Goal: Task Accomplishment & Management: Use online tool/utility

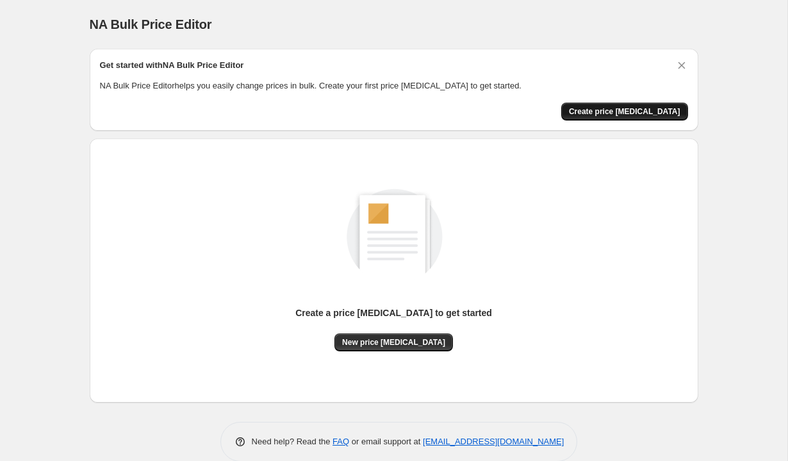
click at [641, 110] on span "Create price change job" at bounding box center [625, 111] width 112 height 10
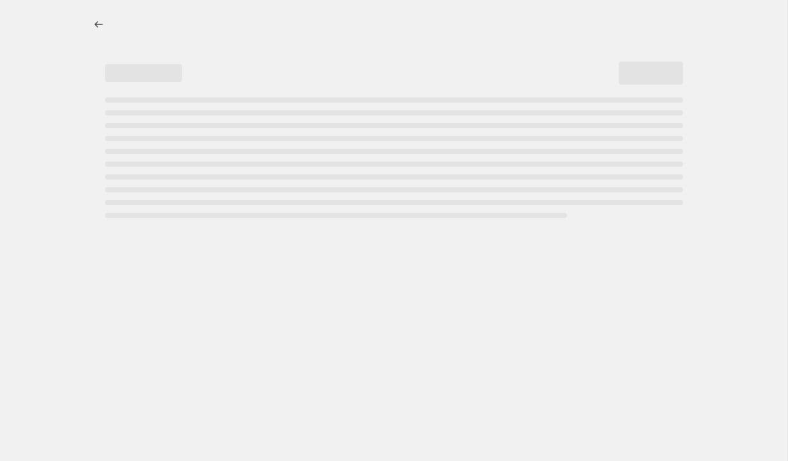
select select "percentage"
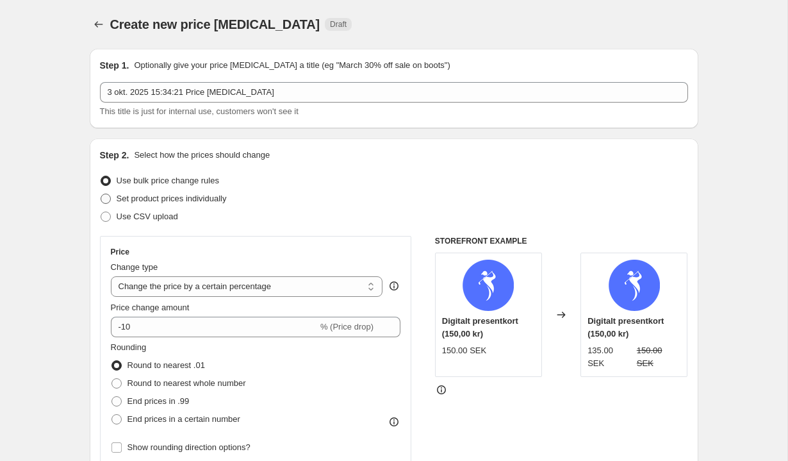
click at [130, 196] on span "Set product prices individually" at bounding box center [172, 199] width 110 height 10
click at [101, 194] on input "Set product prices individually" at bounding box center [101, 194] width 1 height 1
radio input "true"
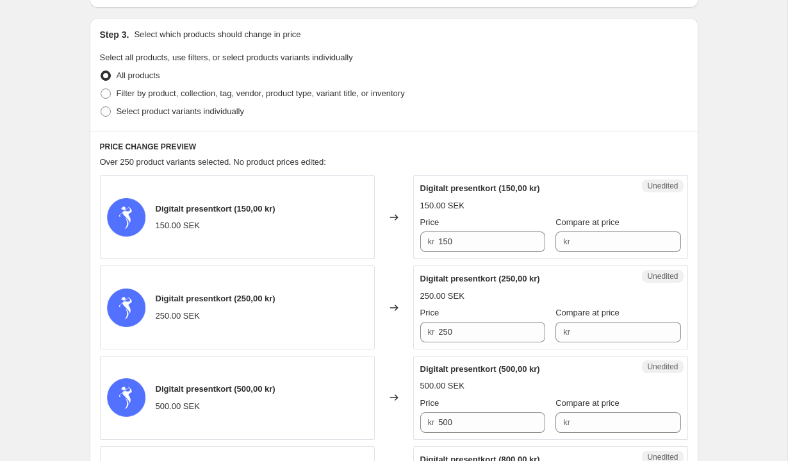
scroll to position [253, 0]
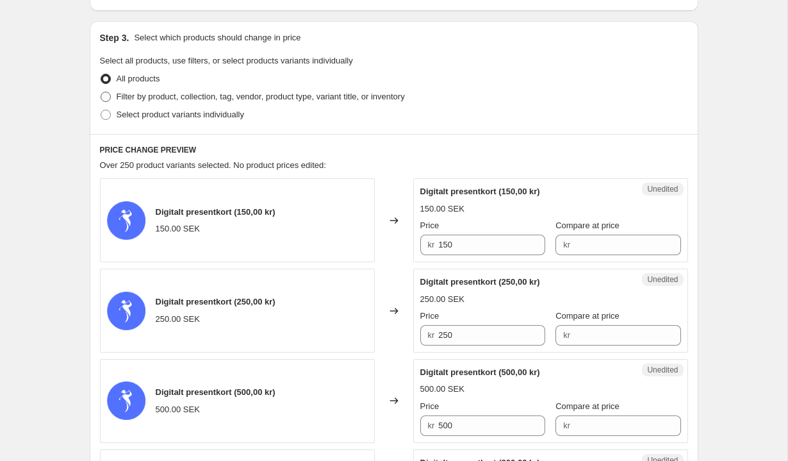
click at [242, 100] on span "Filter by product, collection, tag, vendor, product type, variant title, or inv…" at bounding box center [261, 97] width 288 height 10
click at [101, 92] on input "Filter by product, collection, tag, vendor, product type, variant title, or inv…" at bounding box center [101, 92] width 1 height 1
radio input "true"
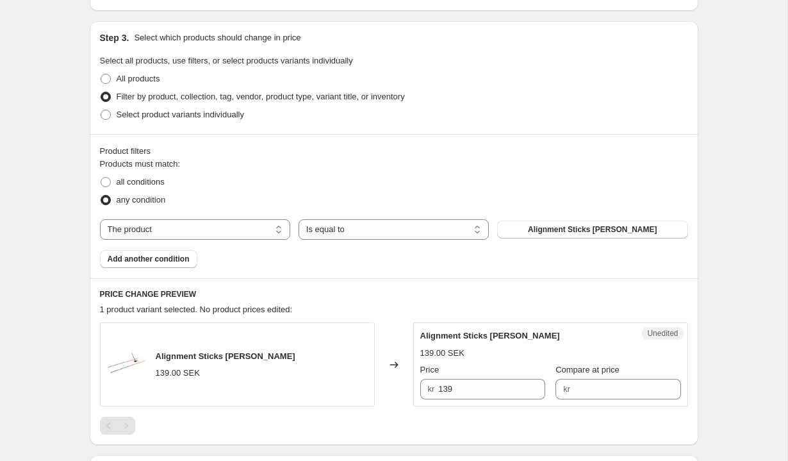
click at [563, 390] on span "kr" at bounding box center [566, 389] width 7 height 10
click at [444, 392] on input "139" at bounding box center [491, 389] width 107 height 21
type input "119"
click at [508, 247] on div "Products must match: all conditions any condition The product The product's col…" at bounding box center [394, 213] width 588 height 110
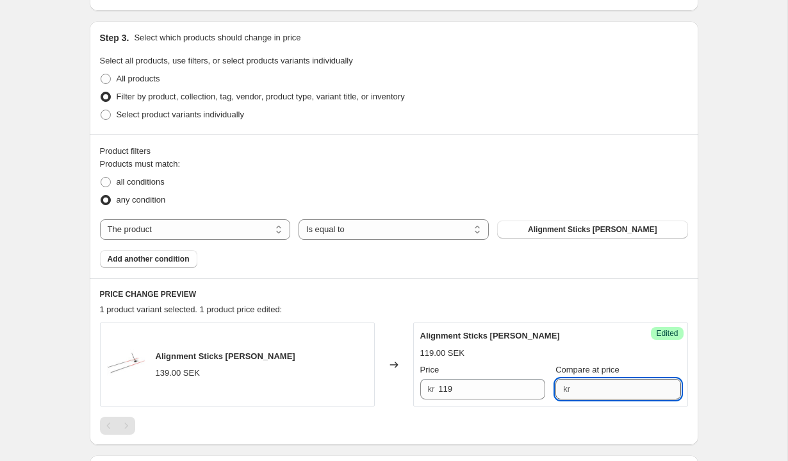
click at [576, 384] on input "Compare at price" at bounding box center [627, 389] width 107 height 21
type input "139"
click at [592, 298] on h6 "PRICE CHANGE PREVIEW" at bounding box center [394, 294] width 588 height 10
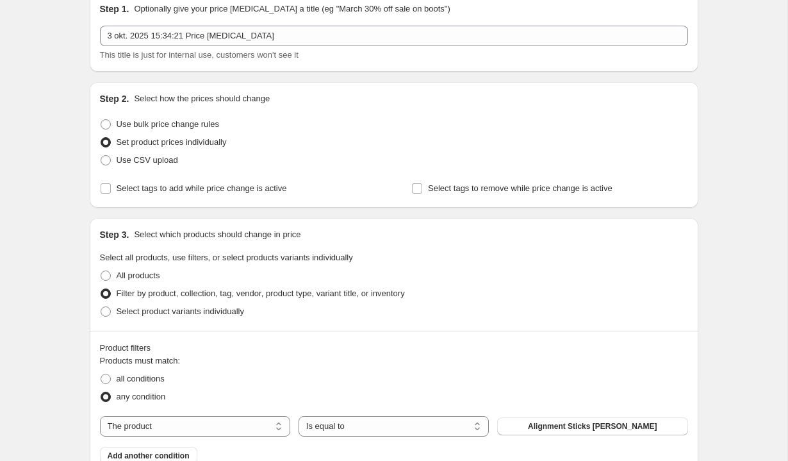
scroll to position [54, 0]
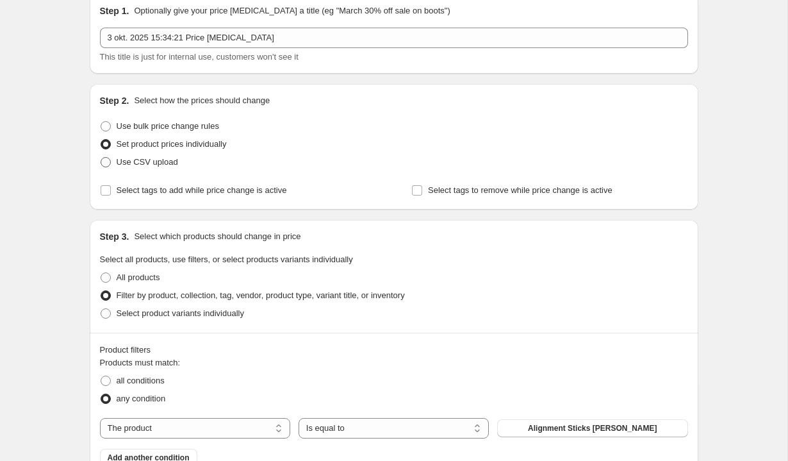
click at [136, 167] on span "Use CSV upload" at bounding box center [148, 162] width 62 height 13
click at [101, 158] on input "Use CSV upload" at bounding box center [101, 157] width 1 height 1
radio input "true"
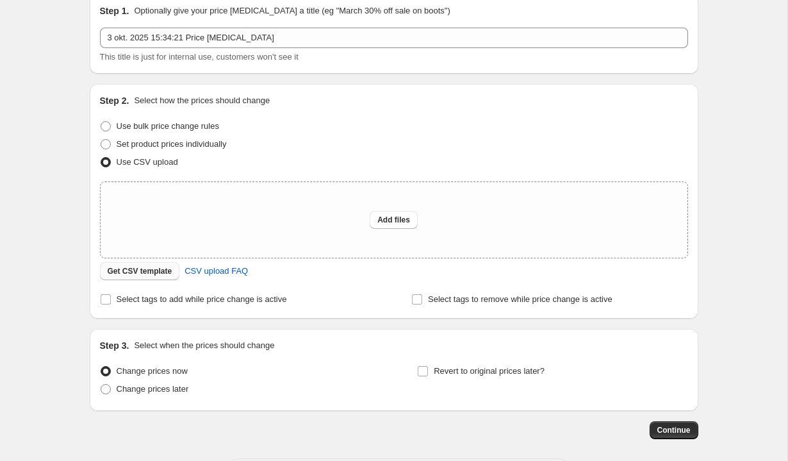
click at [162, 271] on span "Get CSV template" at bounding box center [140, 271] width 65 height 10
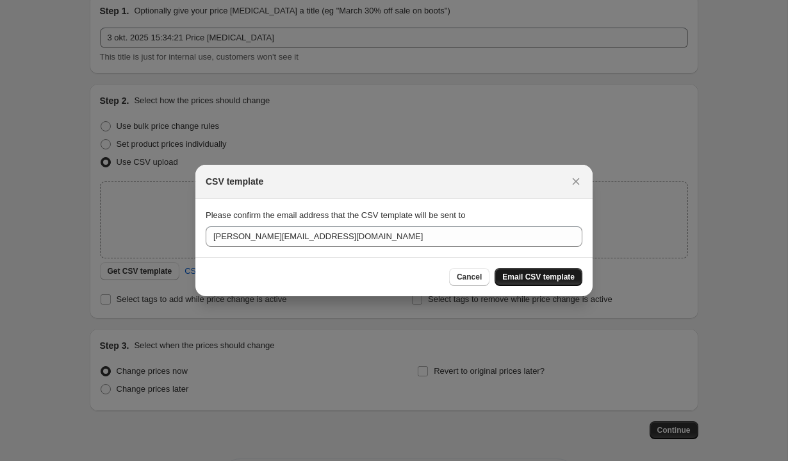
click at [520, 278] on span "Email CSV template" at bounding box center [539, 277] width 72 height 10
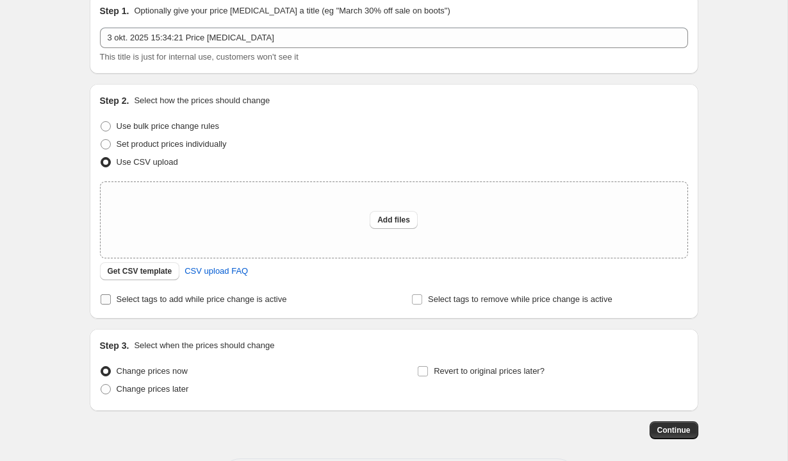
click at [171, 304] on span "Select tags to add while price change is active" at bounding box center [202, 299] width 171 height 10
click at [111, 304] on input "Select tags to add while price change is active" at bounding box center [106, 299] width 10 height 10
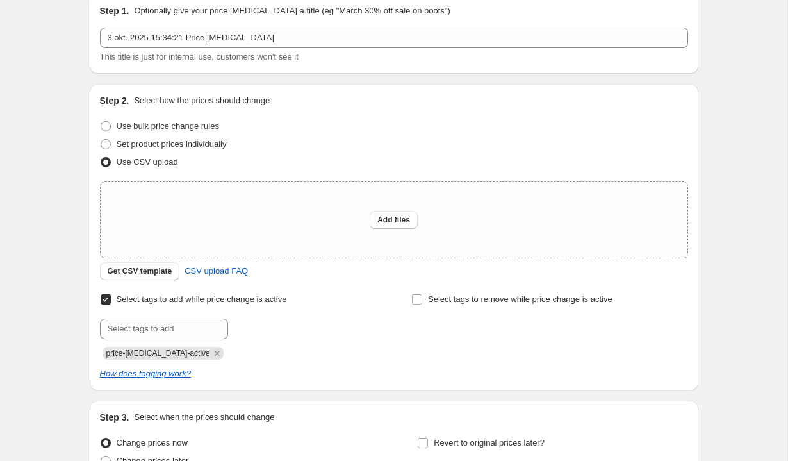
click at [171, 299] on span "Select tags to add while price change is active" at bounding box center [202, 299] width 171 height 10
click at [111, 299] on input "Select tags to add while price change is active" at bounding box center [106, 299] width 10 height 10
checkbox input "false"
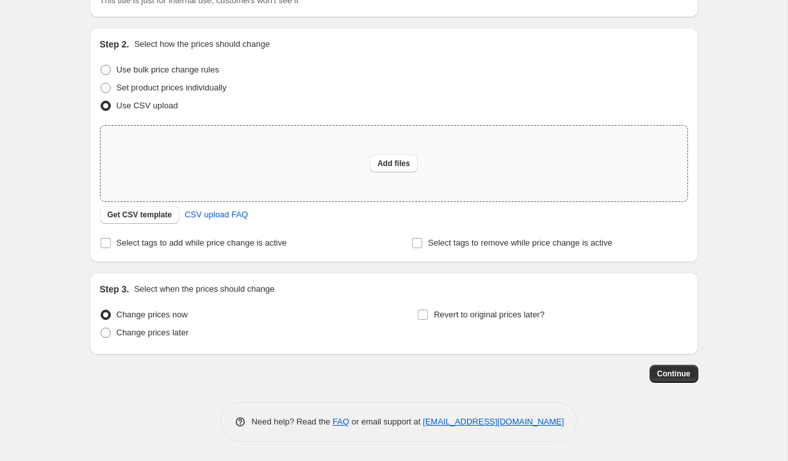
scroll to position [0, 0]
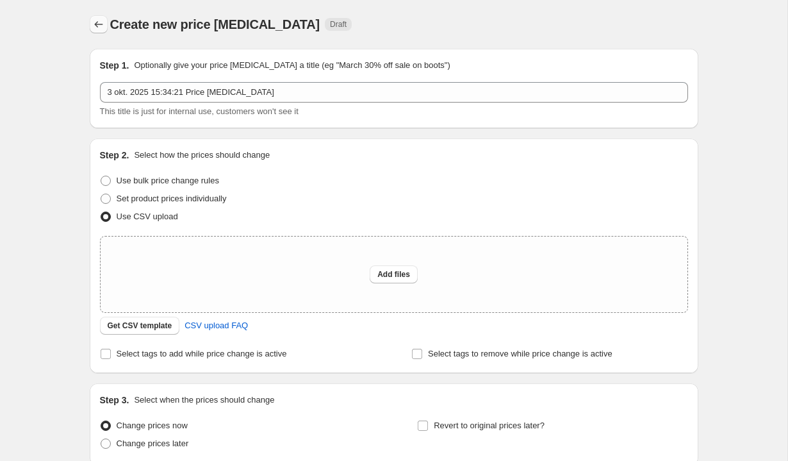
click at [96, 25] on icon "Price change jobs" at bounding box center [98, 24] width 8 height 6
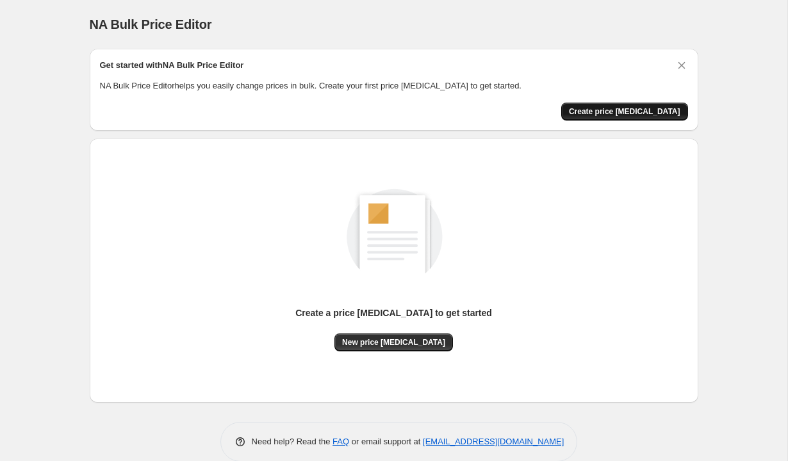
click at [652, 108] on span "Create price change job" at bounding box center [625, 111] width 112 height 10
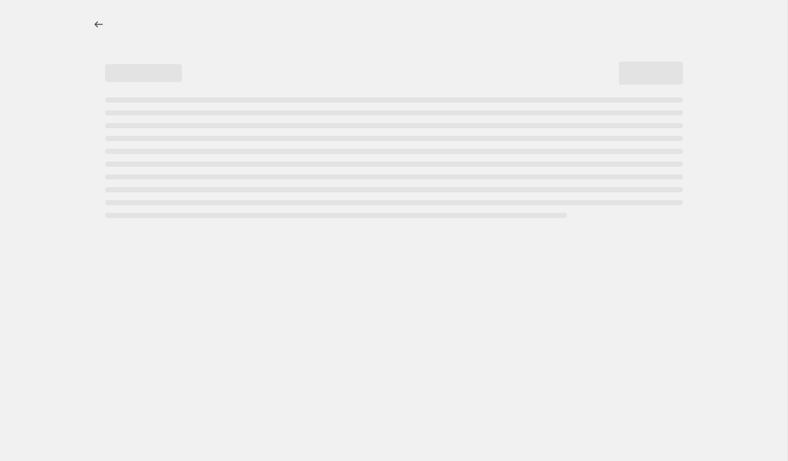
select select "percentage"
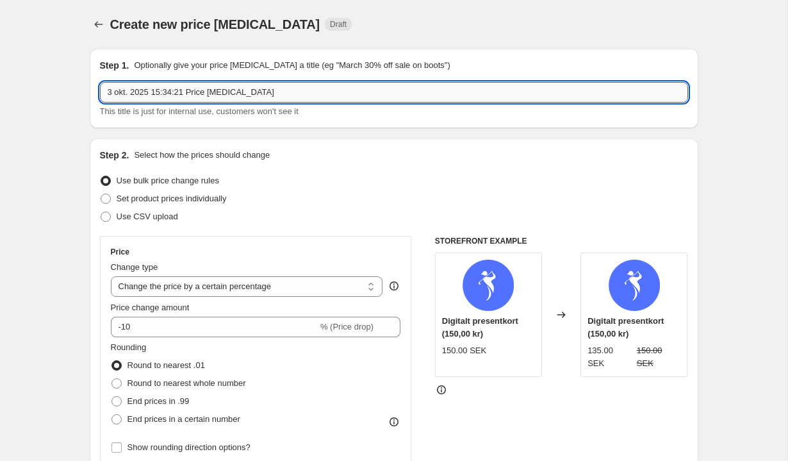
click at [267, 95] on input "3 okt. 2025 15:34:21 Price change job" at bounding box center [394, 92] width 588 height 21
type input "v"
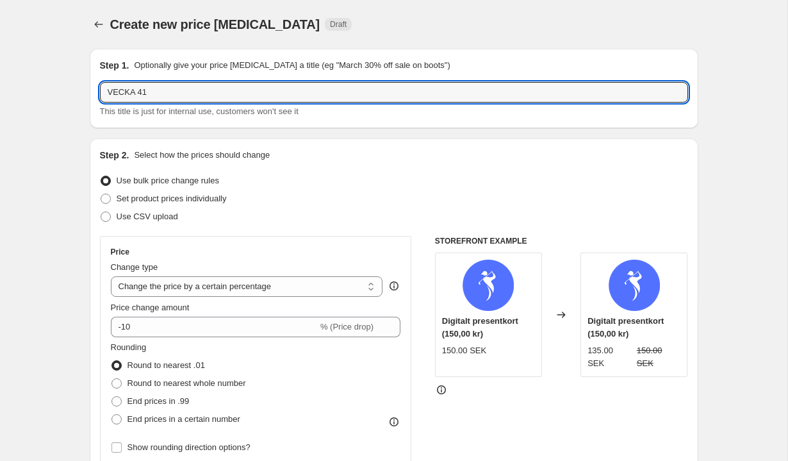
type input "VECKA 41"
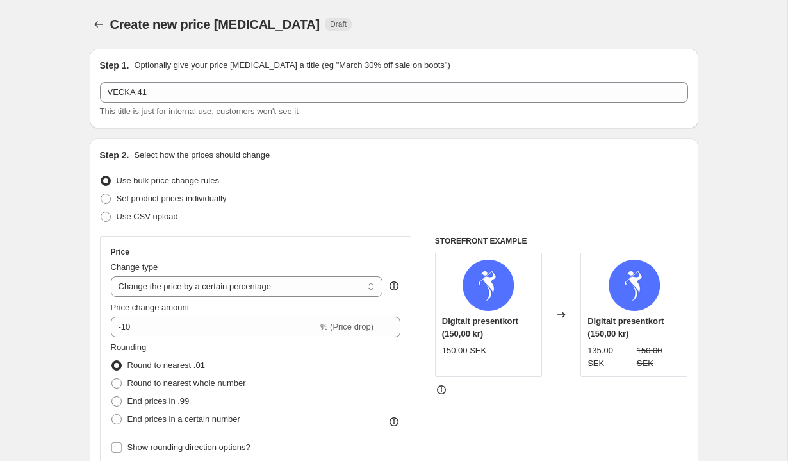
click at [138, 219] on span "Use CSV upload" at bounding box center [148, 217] width 62 height 10
click at [101, 212] on input "Use CSV upload" at bounding box center [101, 212] width 1 height 1
radio input "true"
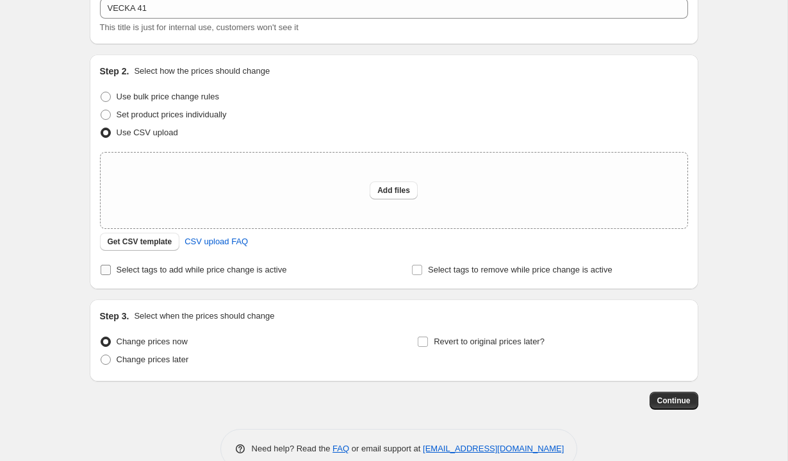
scroll to position [85, 0]
click at [456, 347] on label "Revert to original prices later?" at bounding box center [481, 340] width 128 height 18
click at [428, 345] on input "Revert to original prices later?" at bounding box center [423, 340] width 10 height 10
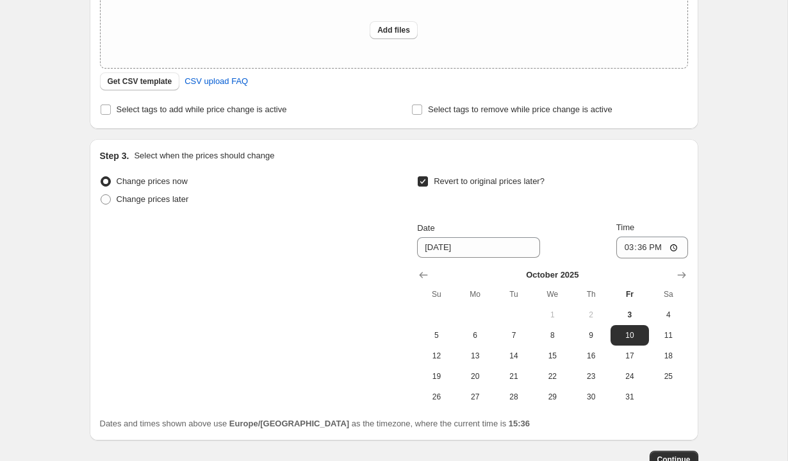
click at [449, 183] on span "Revert to original prices later?" at bounding box center [489, 181] width 111 height 10
click at [428, 183] on input "Revert to original prices later?" at bounding box center [423, 181] width 10 height 10
checkbox input "false"
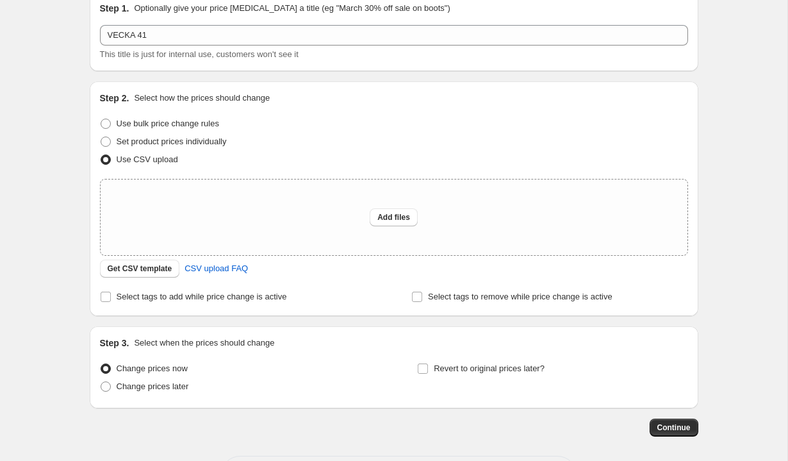
scroll to position [48, 0]
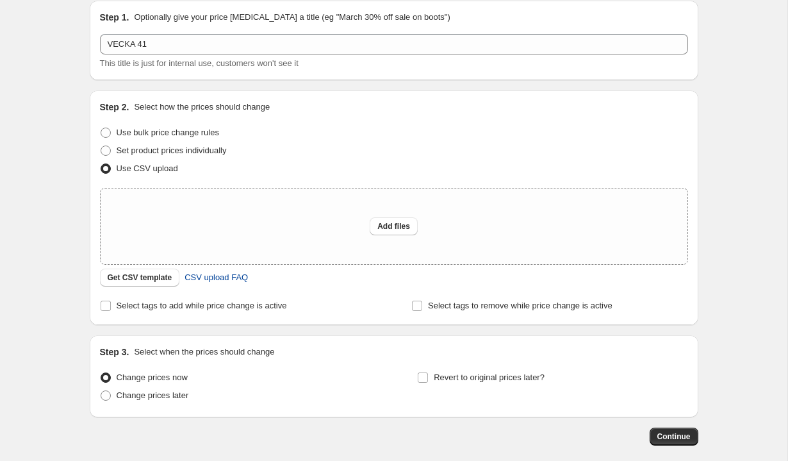
click at [221, 280] on span "CSV upload FAQ" at bounding box center [216, 277] width 63 height 13
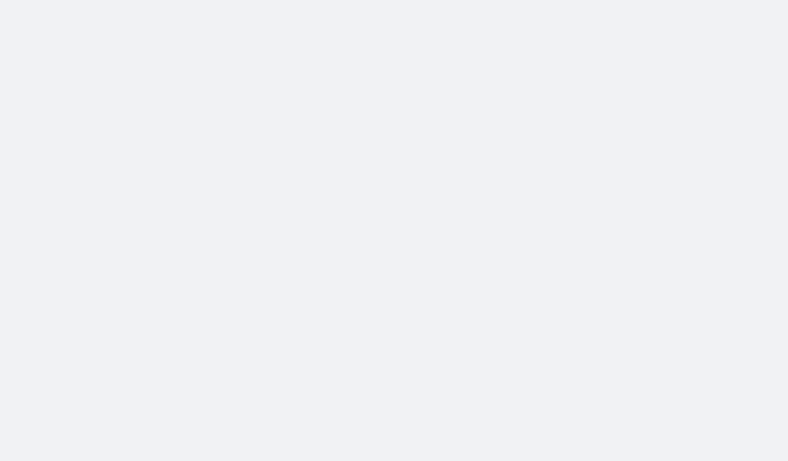
select select "percentage"
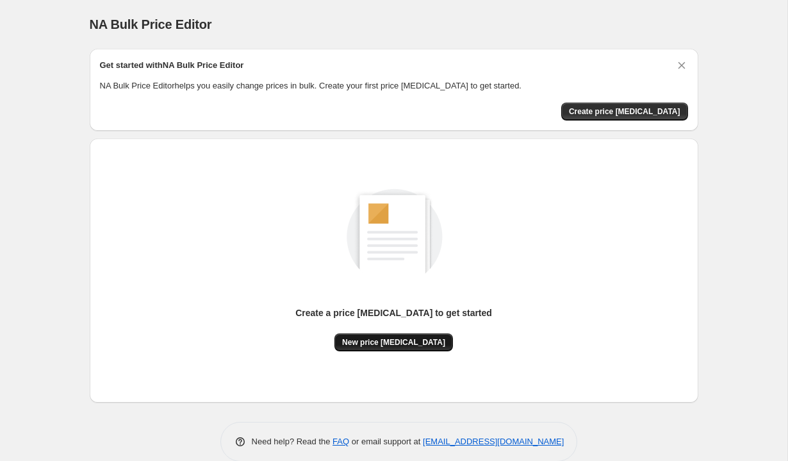
click at [415, 340] on span "New price change job" at bounding box center [393, 342] width 103 height 10
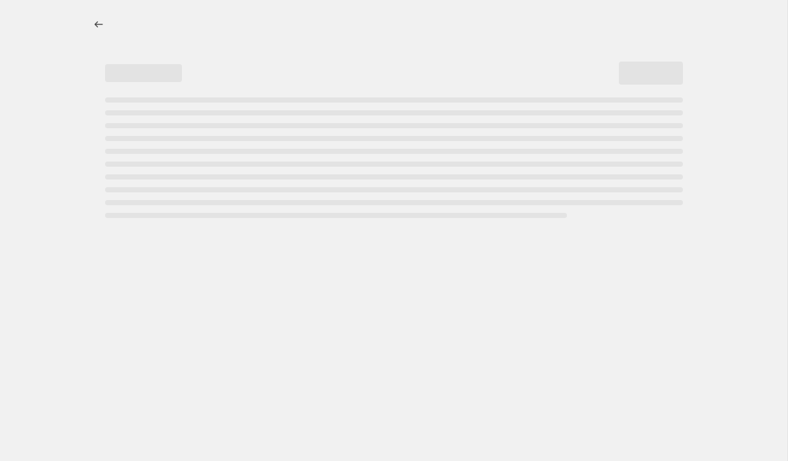
select select "percentage"
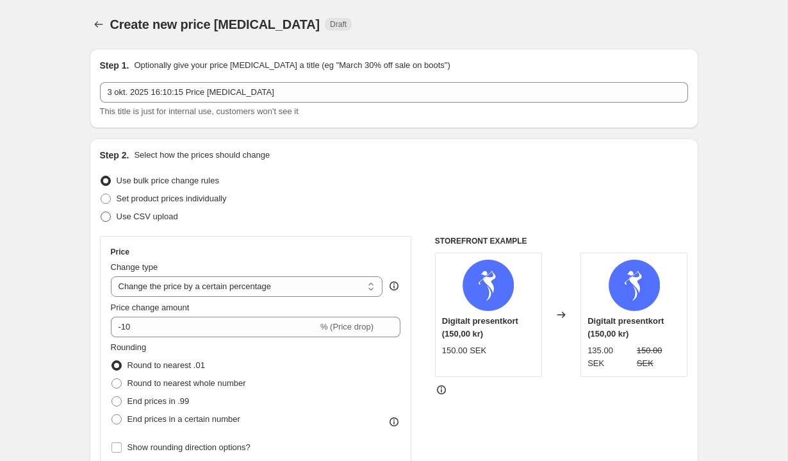
click at [142, 218] on span "Use CSV upload" at bounding box center [148, 217] width 62 height 10
click at [101, 212] on input "Use CSV upload" at bounding box center [101, 212] width 1 height 1
radio input "true"
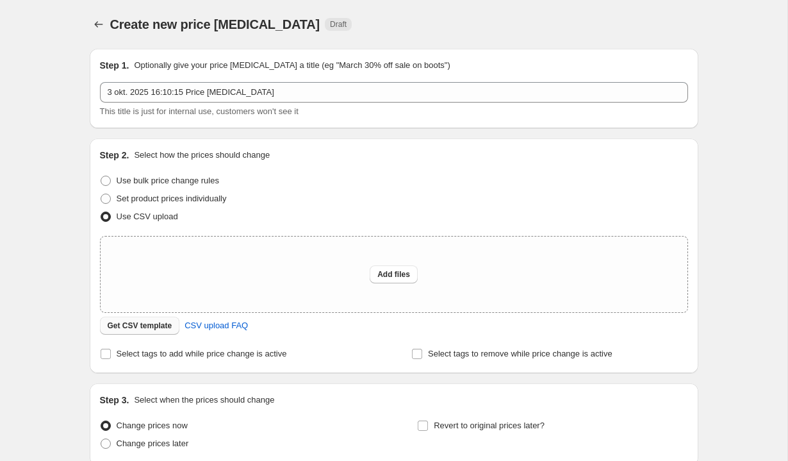
click at [144, 331] on button "Get CSV template" at bounding box center [140, 326] width 80 height 18
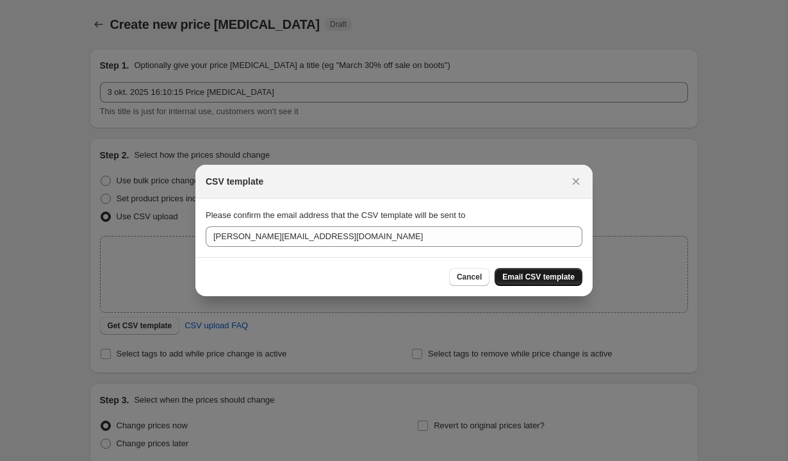
click at [554, 279] on span "Email CSV template" at bounding box center [539, 277] width 72 height 10
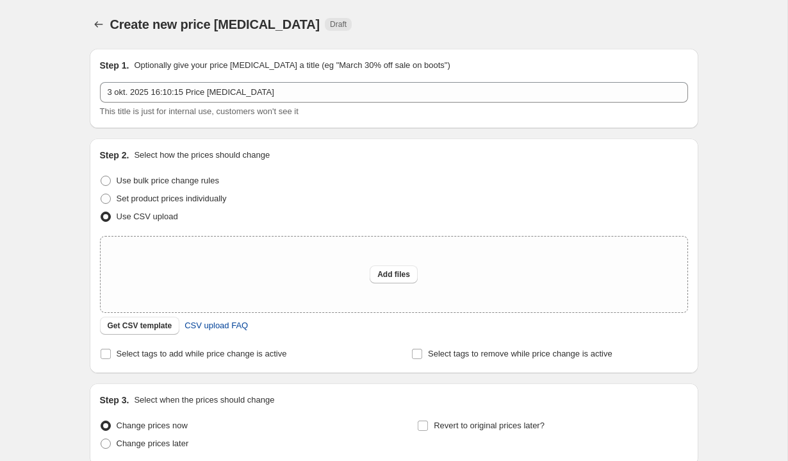
click at [206, 325] on span "CSV upload FAQ" at bounding box center [216, 325] width 63 height 13
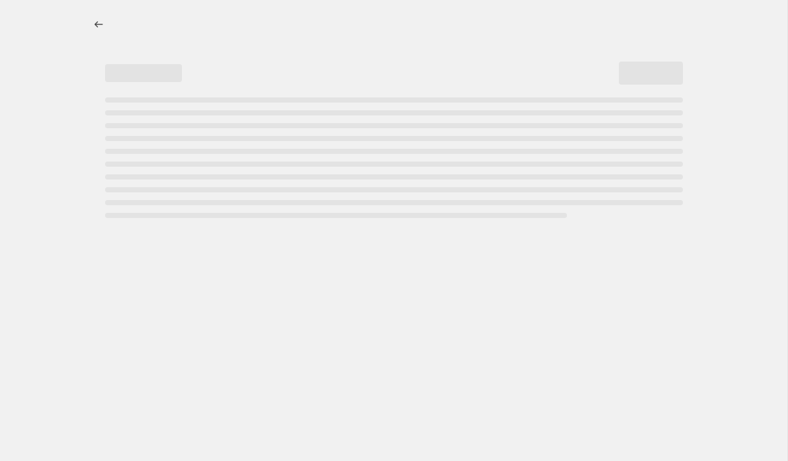
select select "percentage"
